Goal: Information Seeking & Learning: Learn about a topic

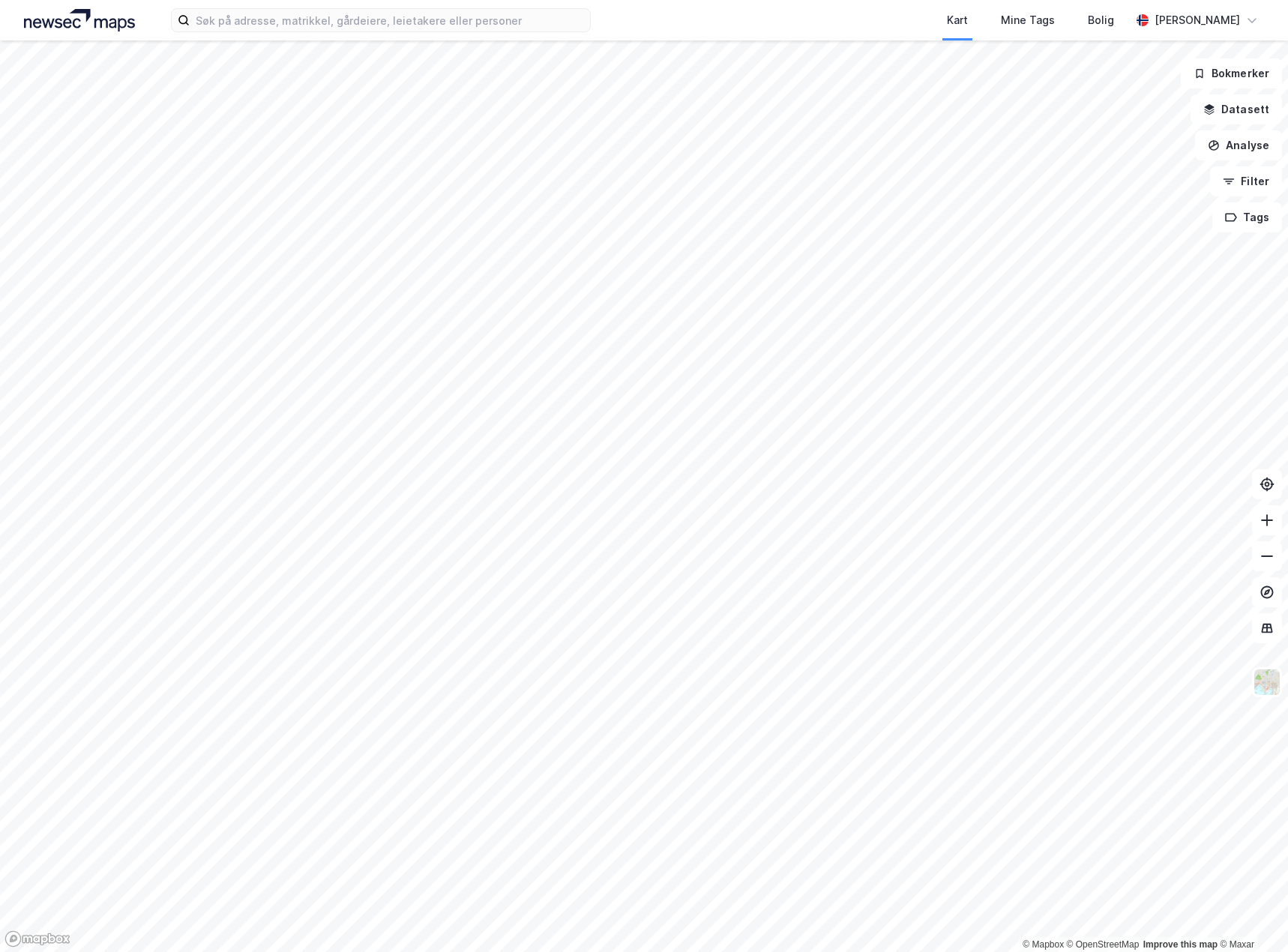
click at [854, 951] on html "Kart Mine Tags [PERSON_NAME] © Mapbox © OpenStreetMap Improve this map © Maxar …" at bounding box center [644, 476] width 1288 height 952
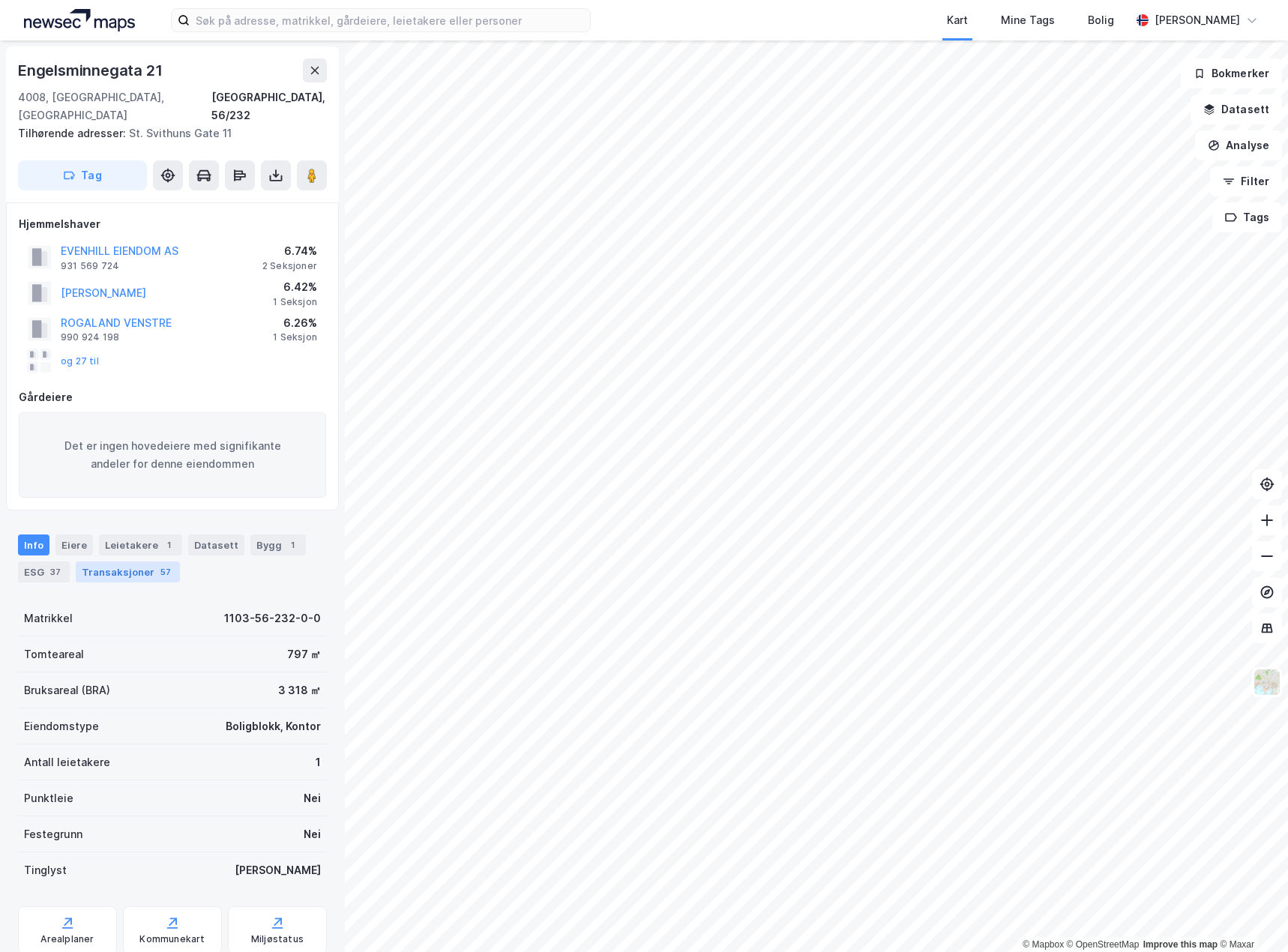
click at [139, 562] on div "Transaksjoner 57" at bounding box center [127, 572] width 104 height 21
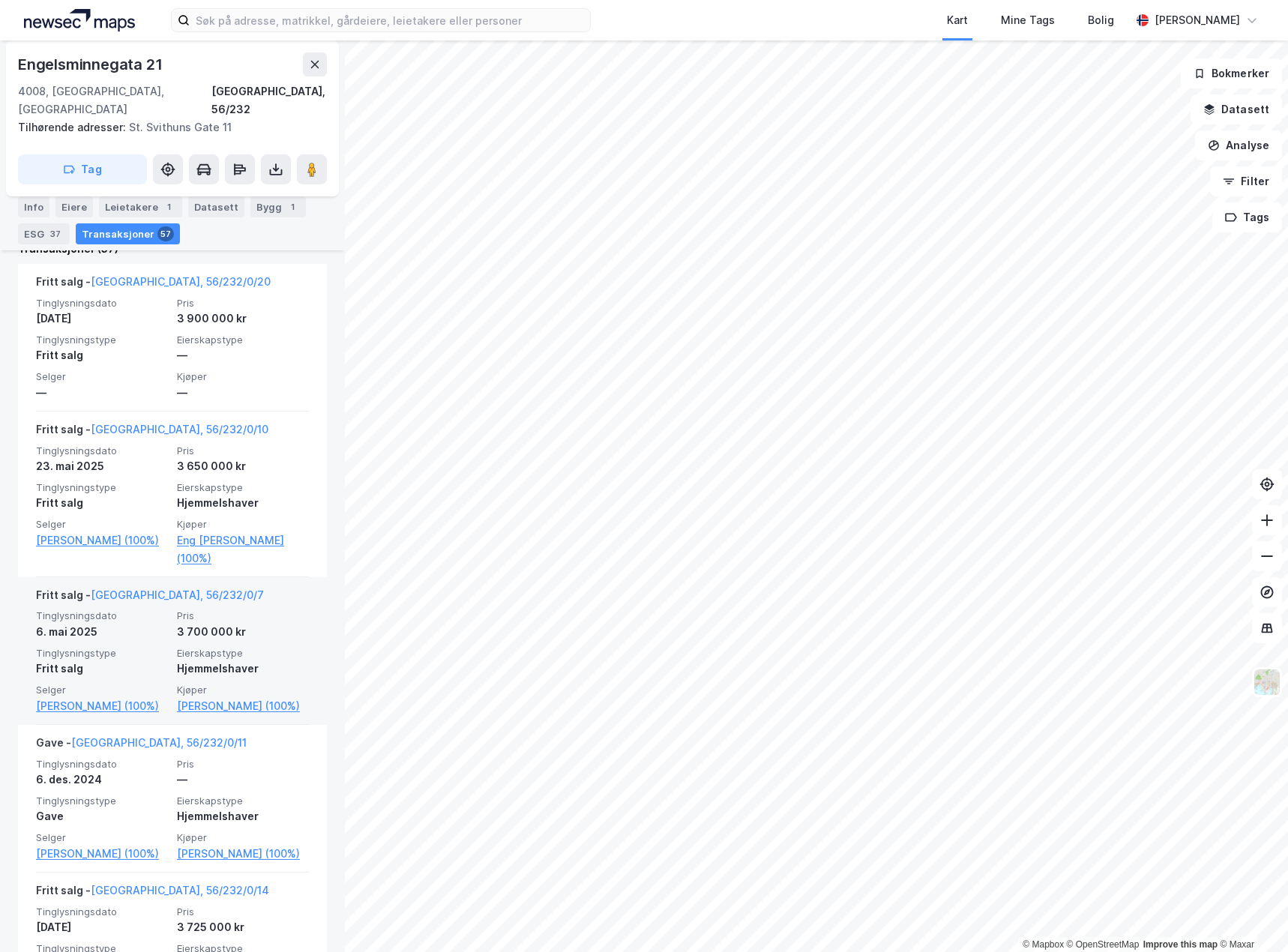
scroll to position [675, 0]
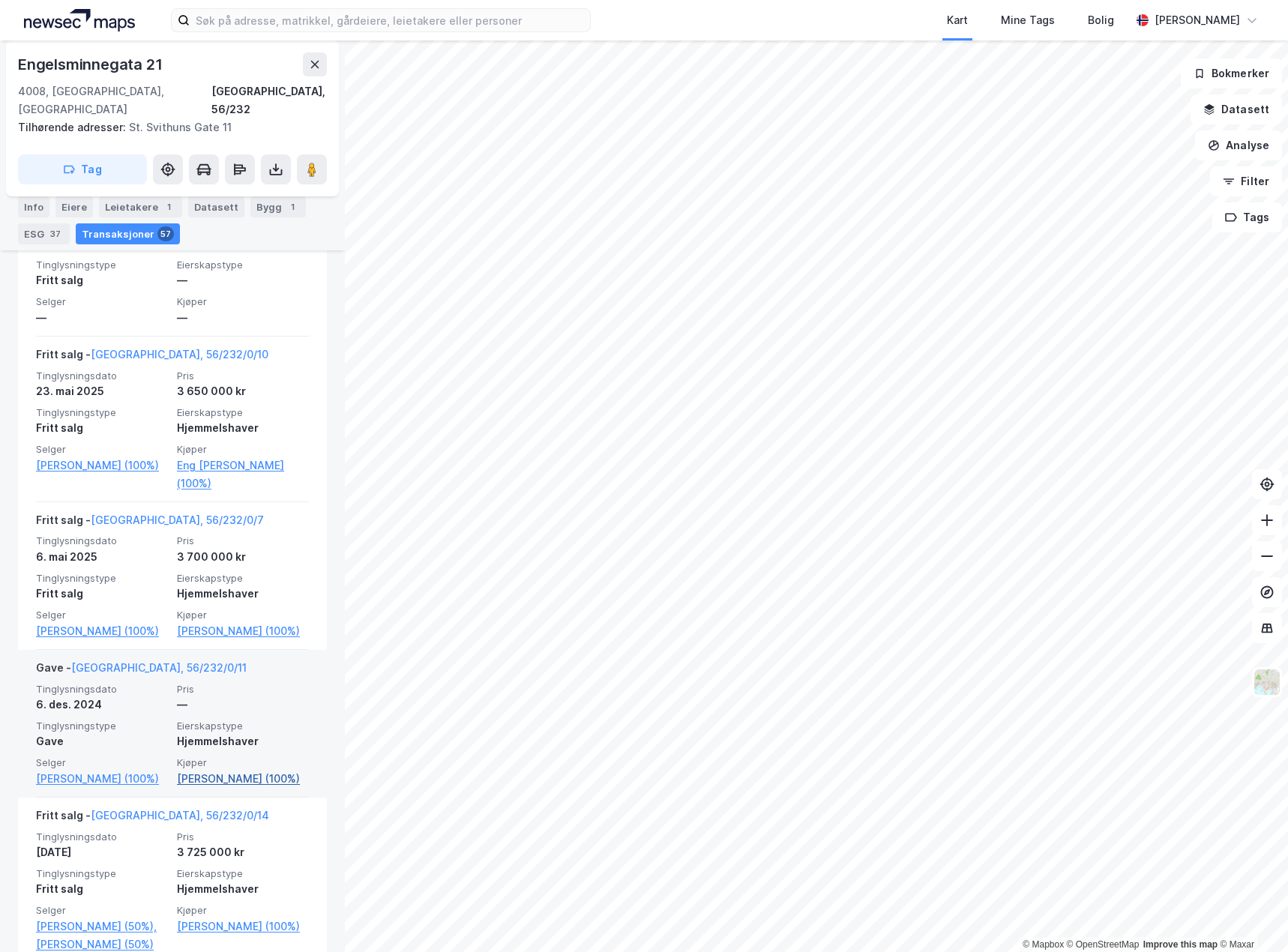
click at [213, 777] on link "[PERSON_NAME] (100%)" at bounding box center [242, 778] width 132 height 18
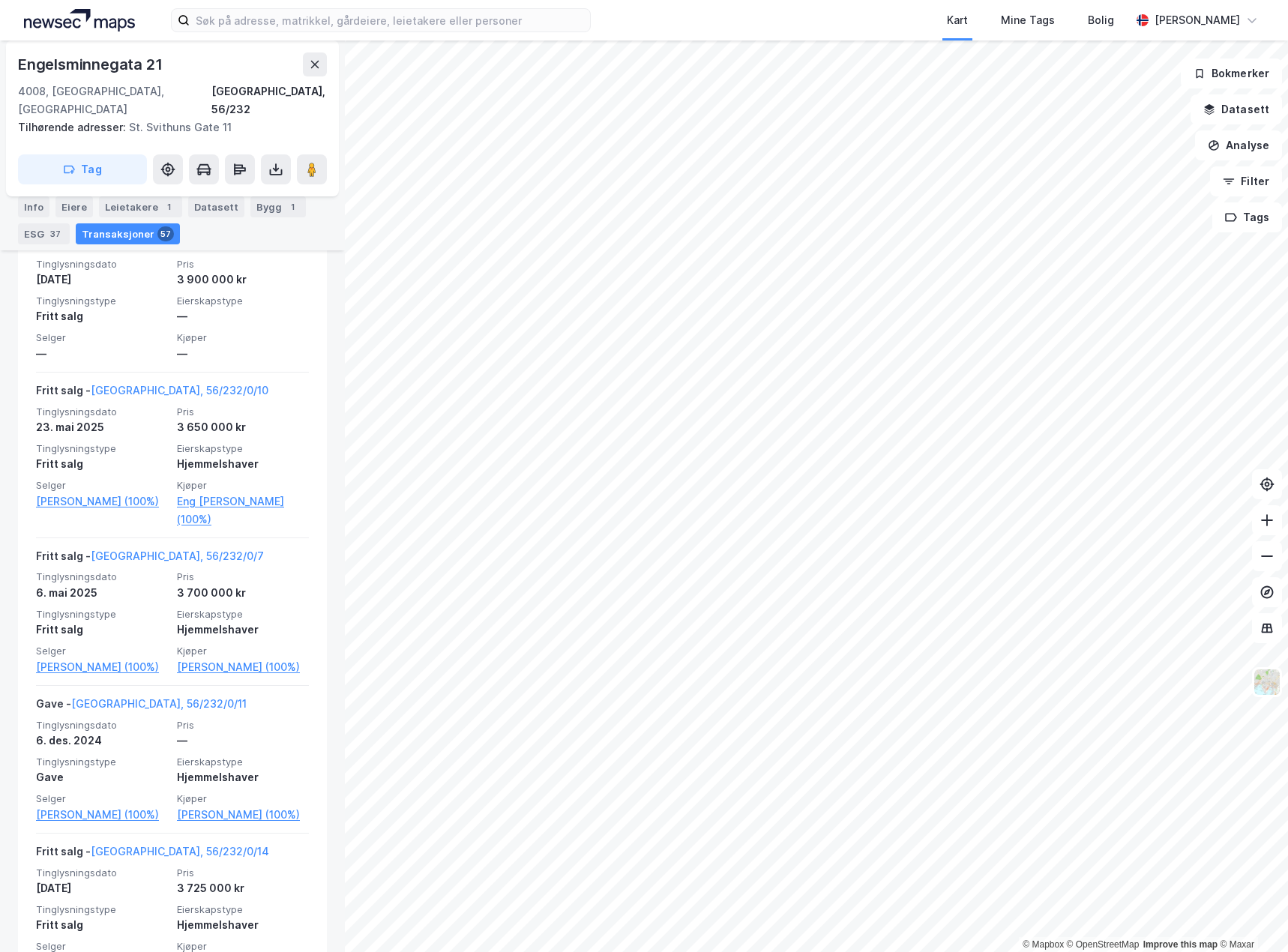
scroll to position [675, 0]
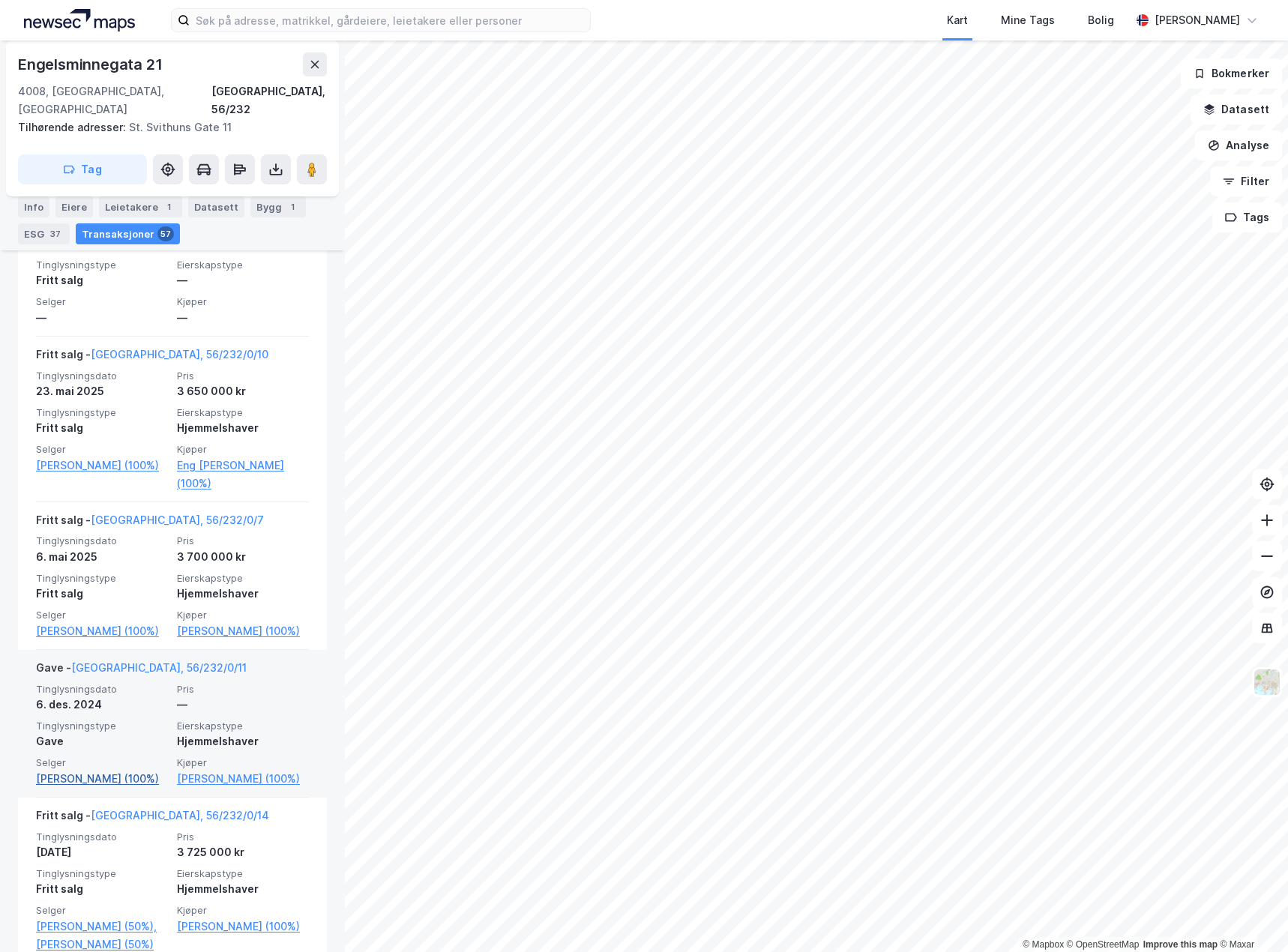
click at [112, 778] on link "[PERSON_NAME] (100%)" at bounding box center [102, 778] width 132 height 18
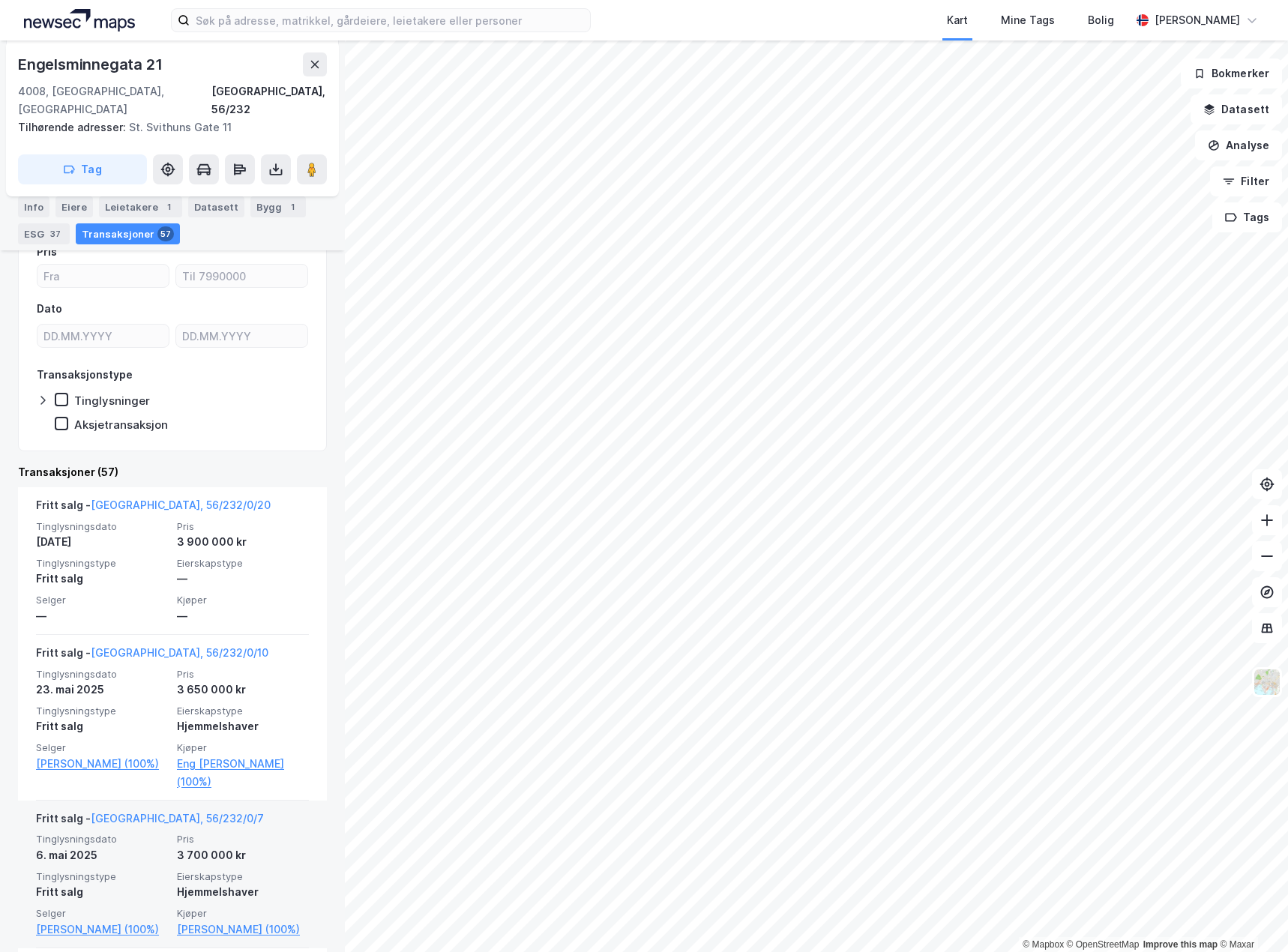
scroll to position [375, 0]
